Goal: Book appointment/travel/reservation

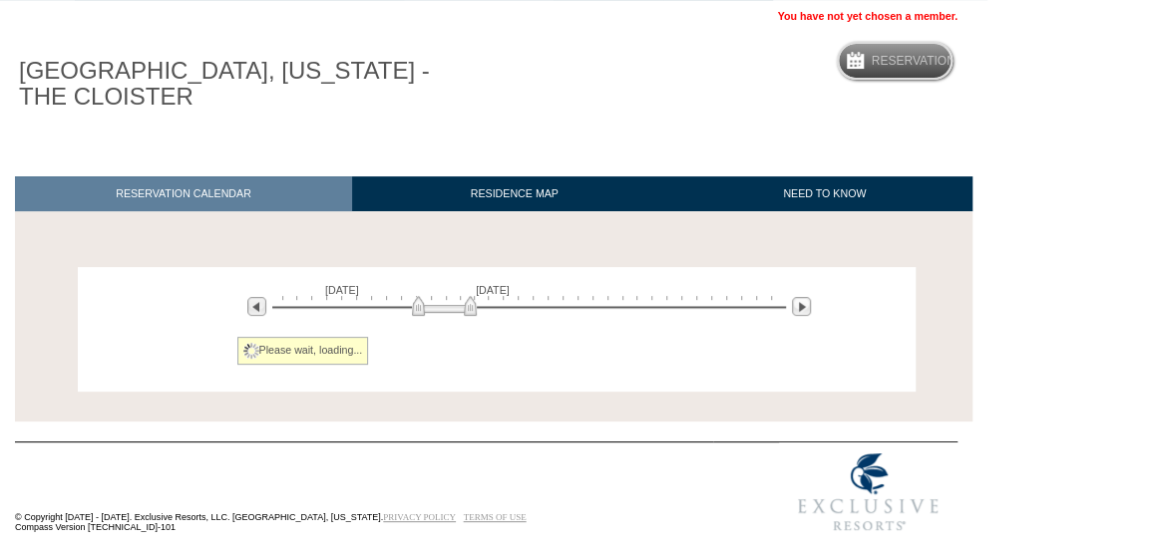
scroll to position [142, 0]
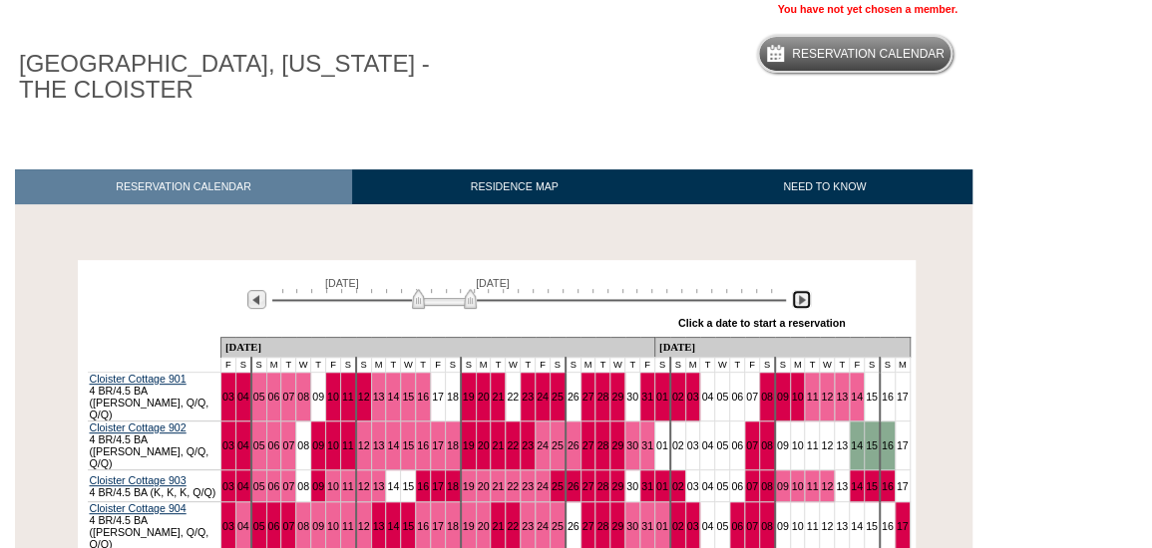
click at [804, 299] on img at bounding box center [801, 299] width 19 height 19
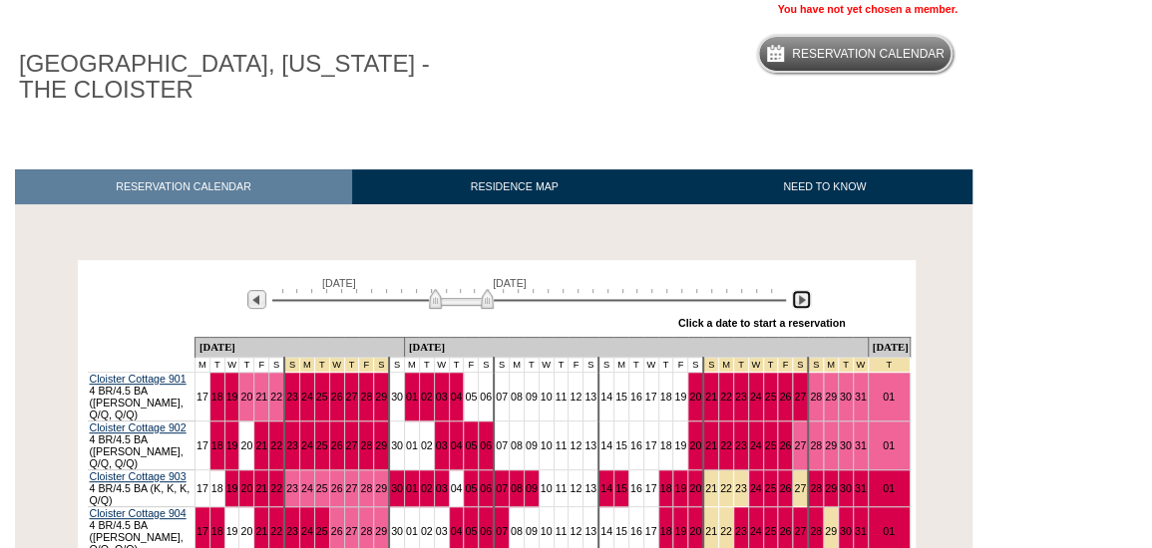
click at [804, 299] on img at bounding box center [801, 299] width 19 height 19
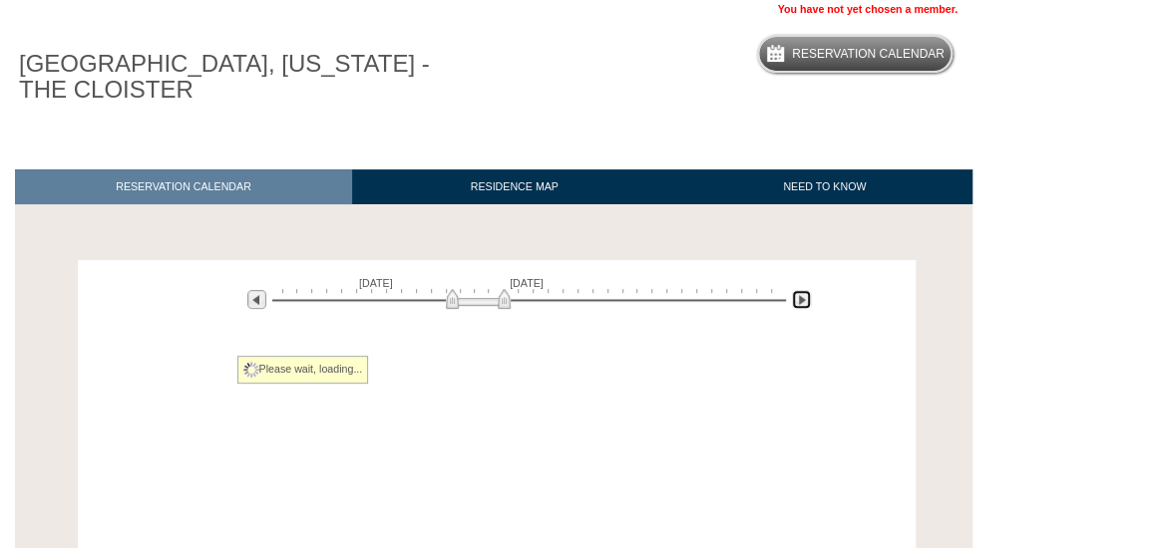
click at [804, 299] on img at bounding box center [801, 299] width 19 height 19
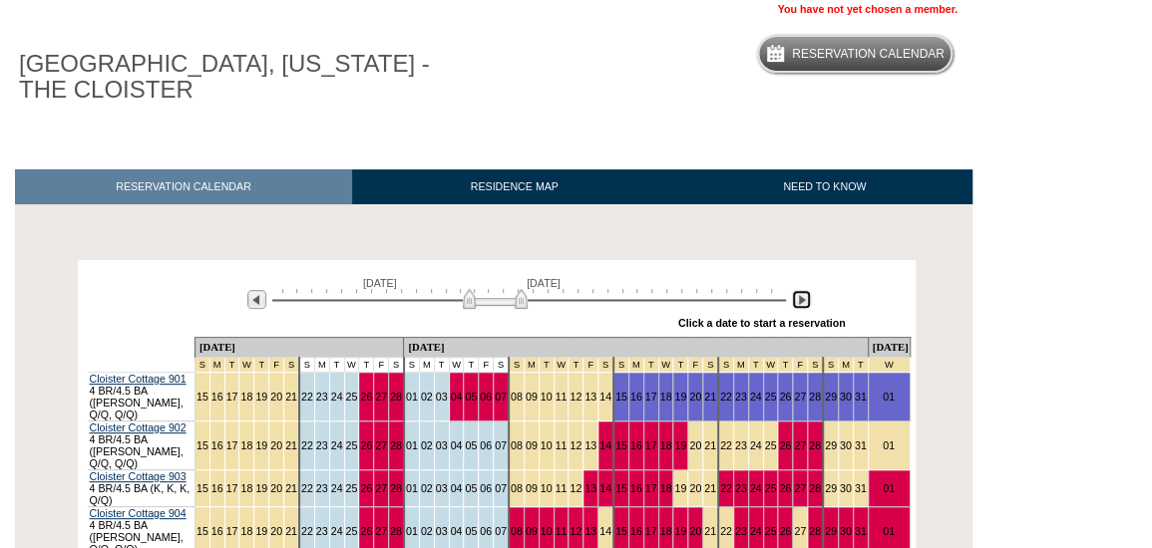
click at [804, 299] on img at bounding box center [801, 299] width 19 height 19
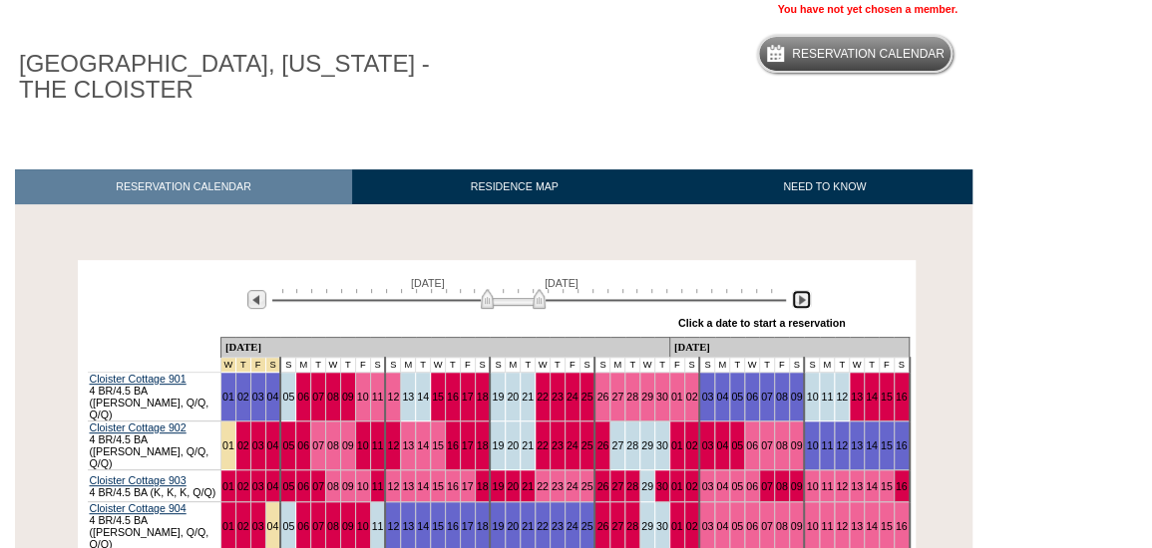
click at [804, 299] on img at bounding box center [801, 299] width 19 height 19
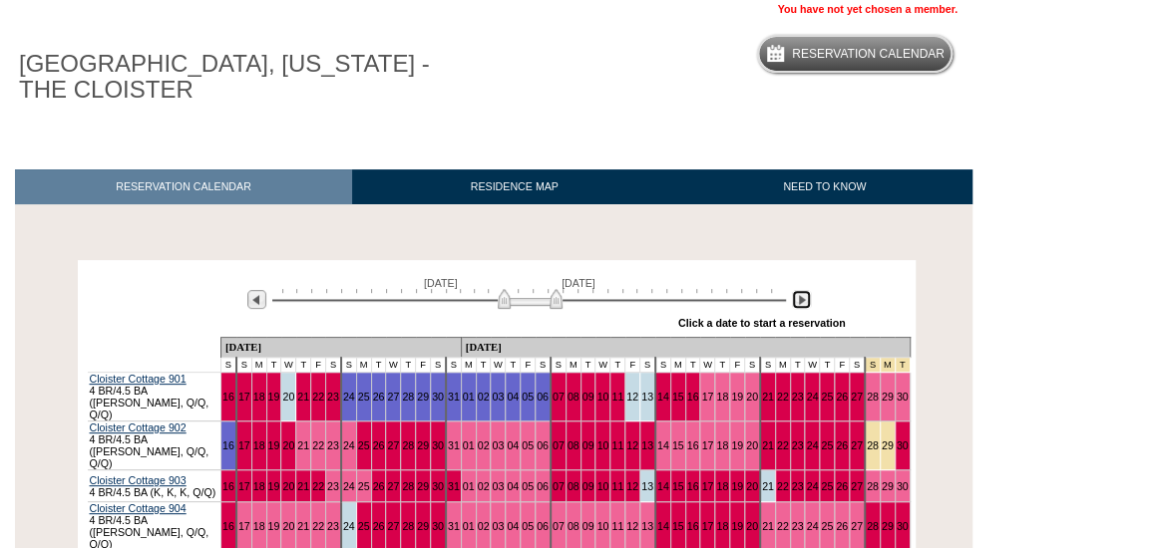
click at [804, 299] on img at bounding box center [801, 299] width 19 height 19
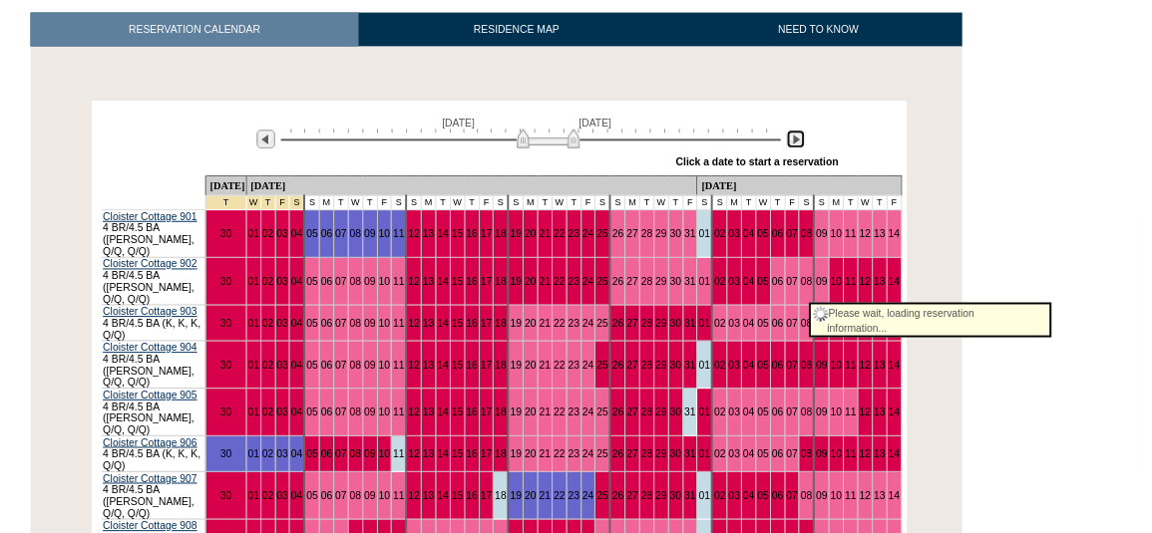
scroll to position [0, 0]
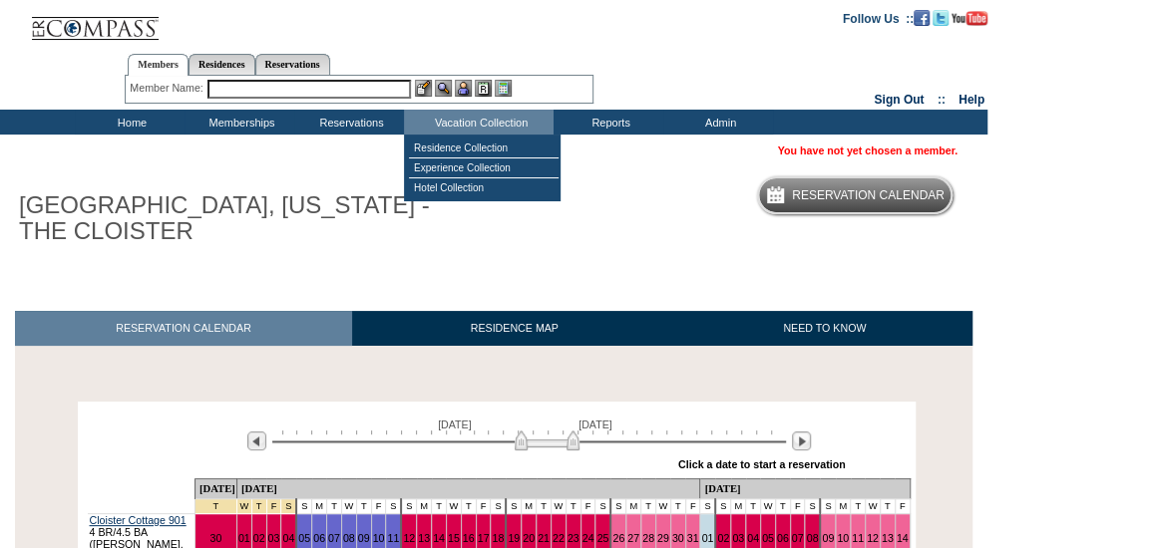
click at [387, 84] on input "text" at bounding box center [308, 89] width 203 height 19
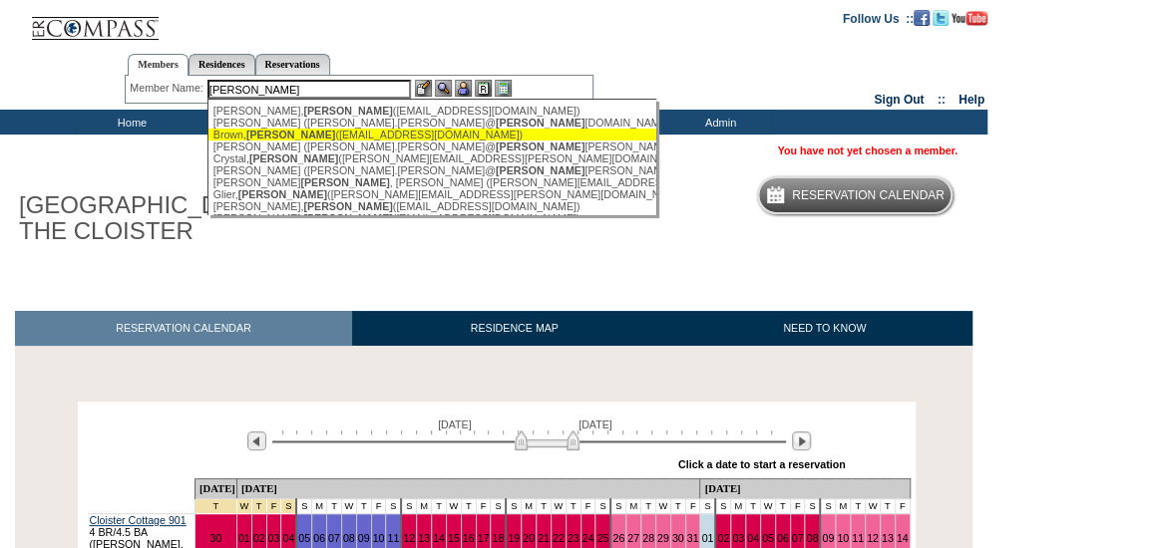
click at [373, 138] on div "[PERSON_NAME] ([EMAIL_ADDRESS][DOMAIN_NAME])" at bounding box center [432, 135] width 439 height 12
type input "[PERSON_NAME] ([EMAIL_ADDRESS][DOMAIN_NAME])"
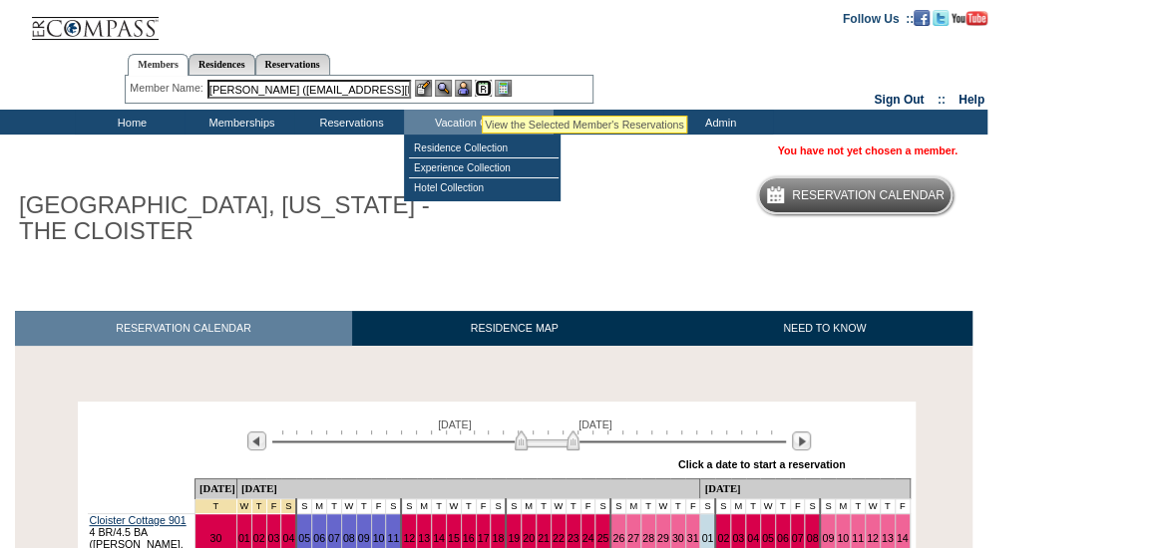
click at [482, 91] on img at bounding box center [483, 88] width 17 height 17
